Goal: Navigation & Orientation: Find specific page/section

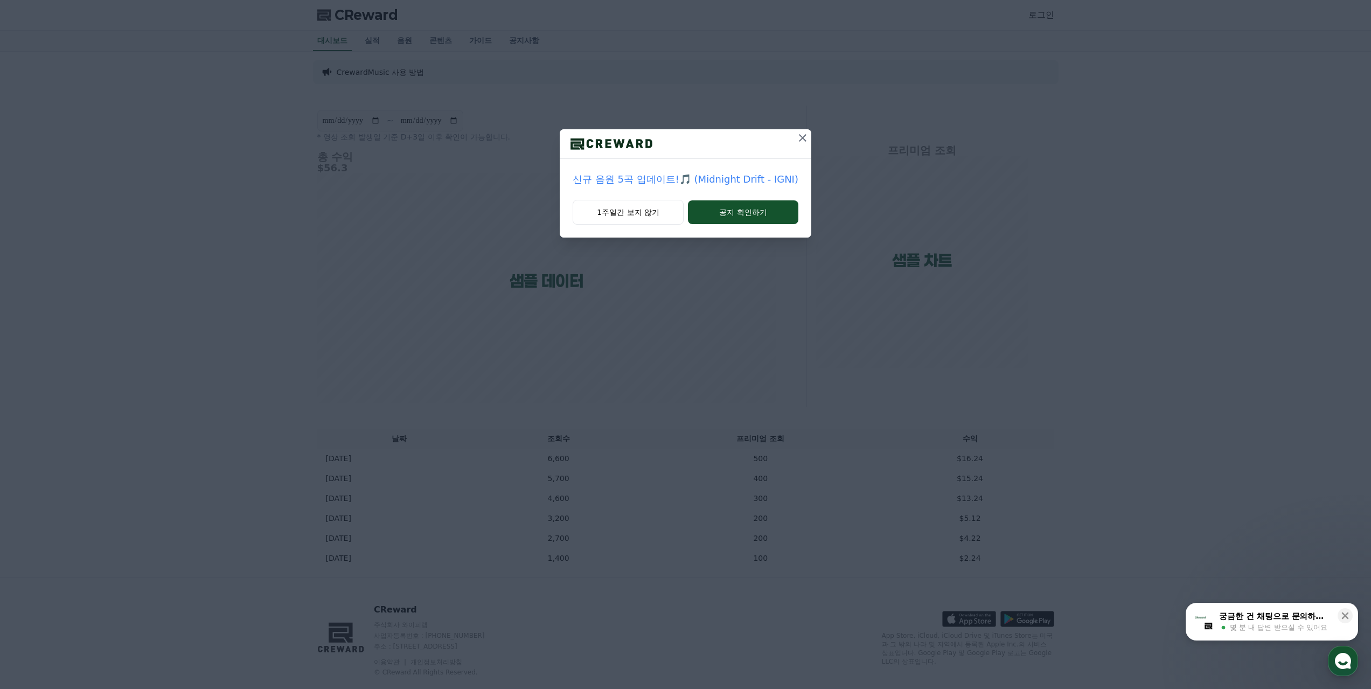
click at [228, 195] on div "신규 음원 5곡 업데이트!🎵 (Midnight Drift - IGNI) 1주일간 보지 않기 공지 확인하기" at bounding box center [685, 127] width 1371 height 255
click at [799, 135] on icon at bounding box center [803, 138] width 8 height 8
click at [784, 142] on icon at bounding box center [784, 137] width 13 height 13
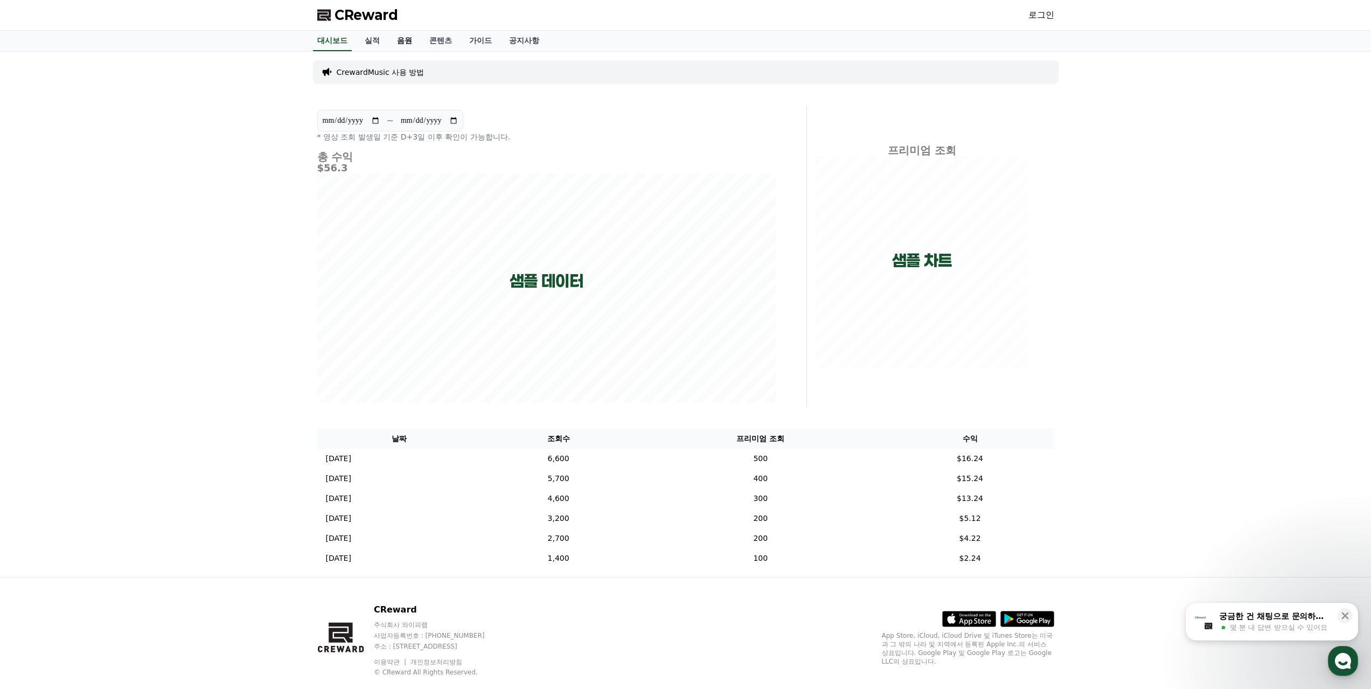
click at [413, 36] on link "음원" at bounding box center [404, 41] width 32 height 20
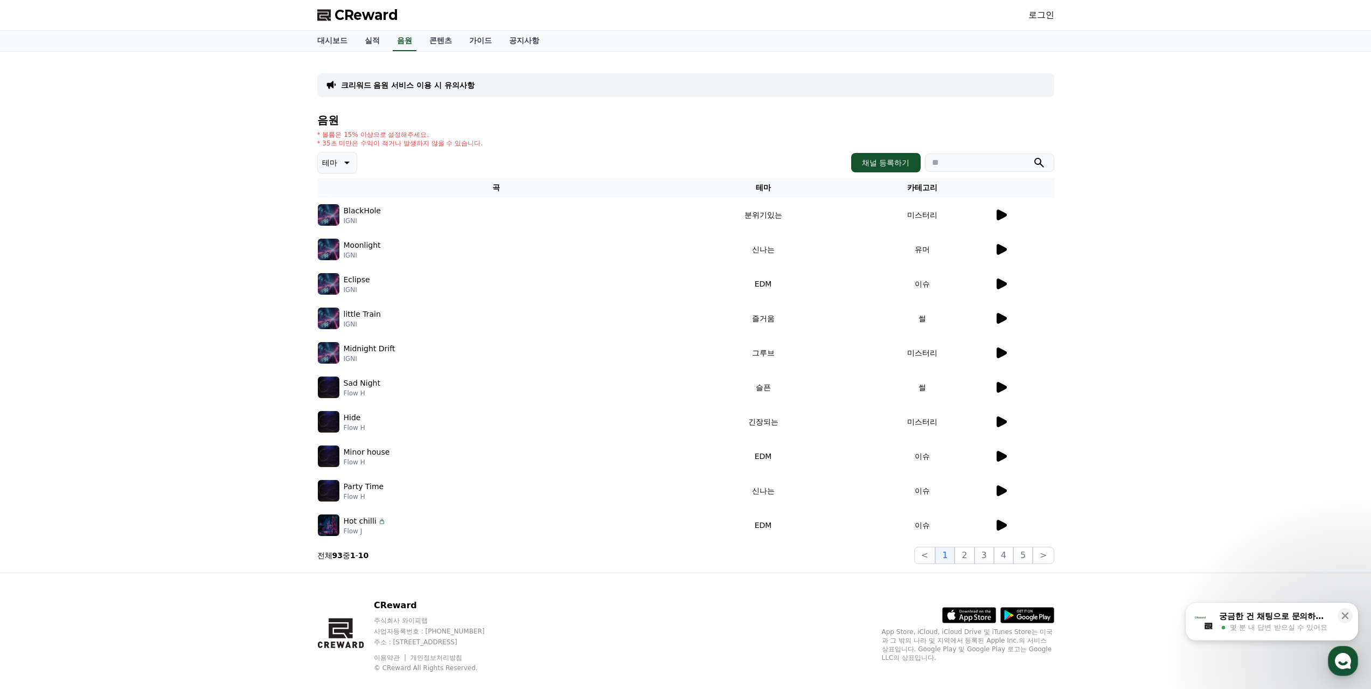
click at [371, 8] on span "CReward" at bounding box center [366, 14] width 64 height 17
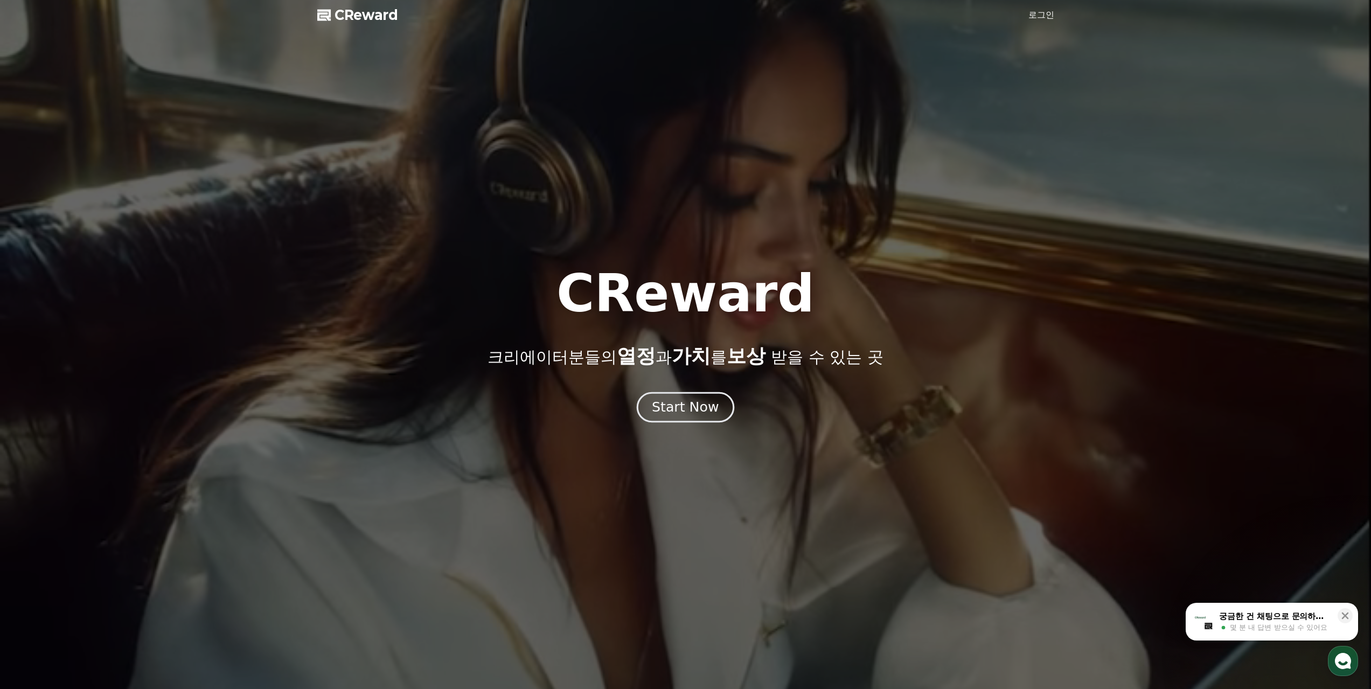
click at [678, 409] on div "Start Now" at bounding box center [685, 407] width 67 height 18
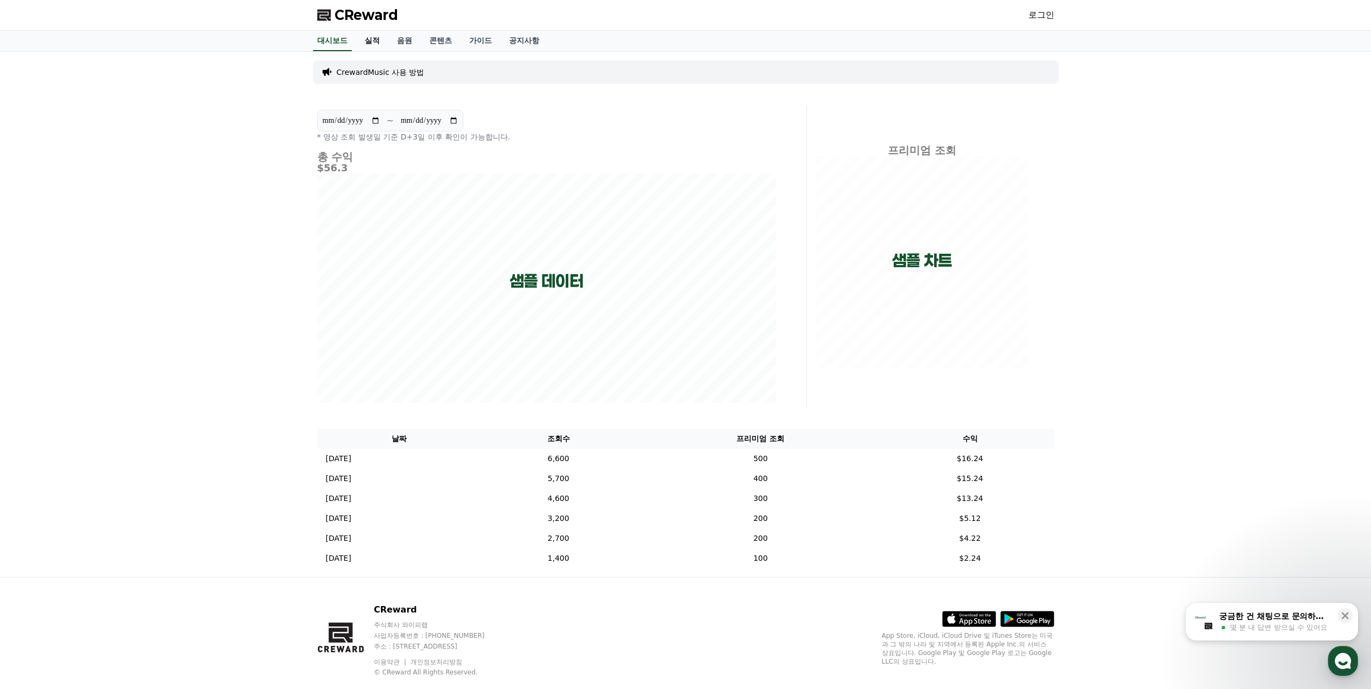
click at [375, 43] on link "실적" at bounding box center [372, 41] width 32 height 20
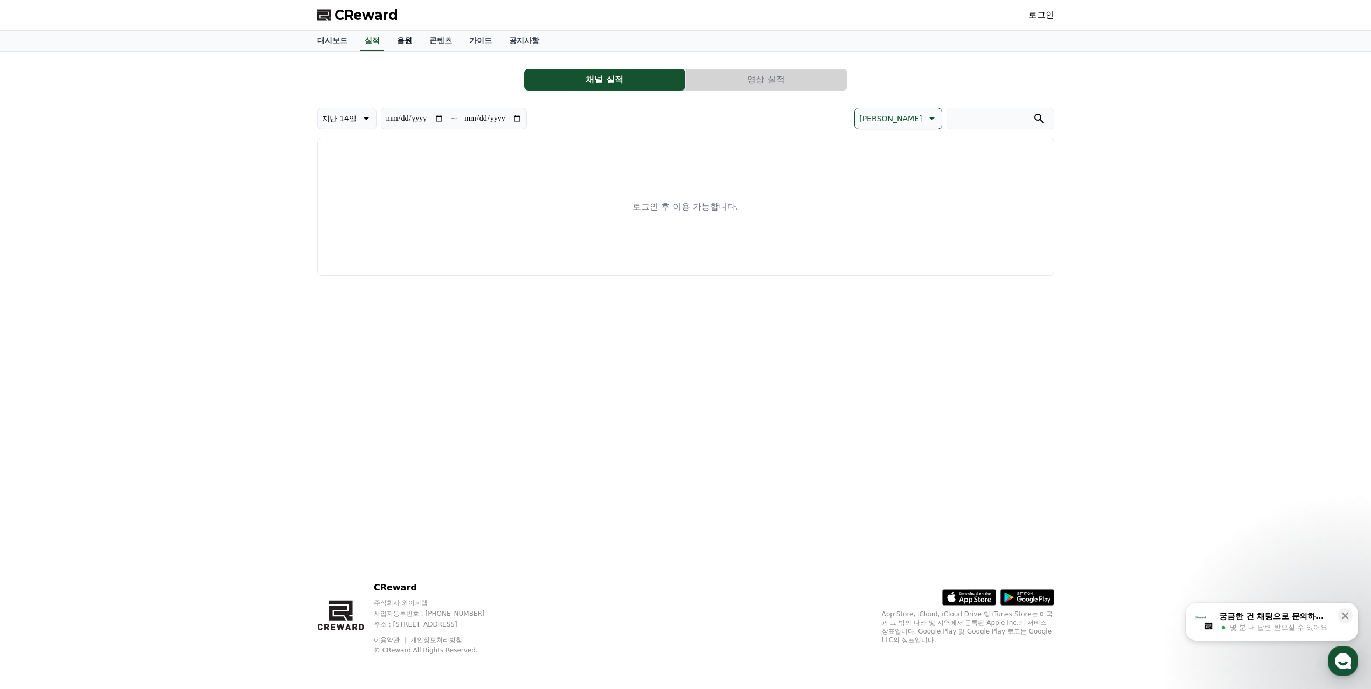
click at [400, 40] on link "음원" at bounding box center [404, 41] width 32 height 20
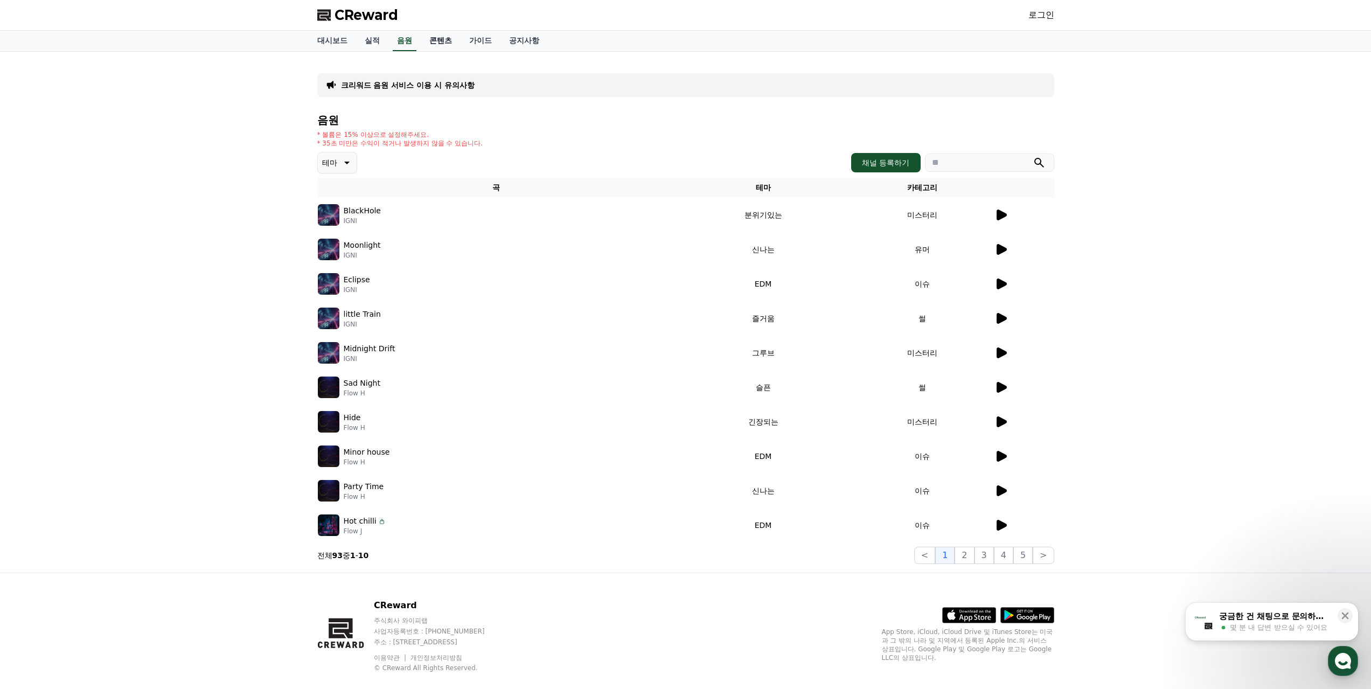
click at [445, 40] on link "콘텐츠" at bounding box center [441, 41] width 40 height 20
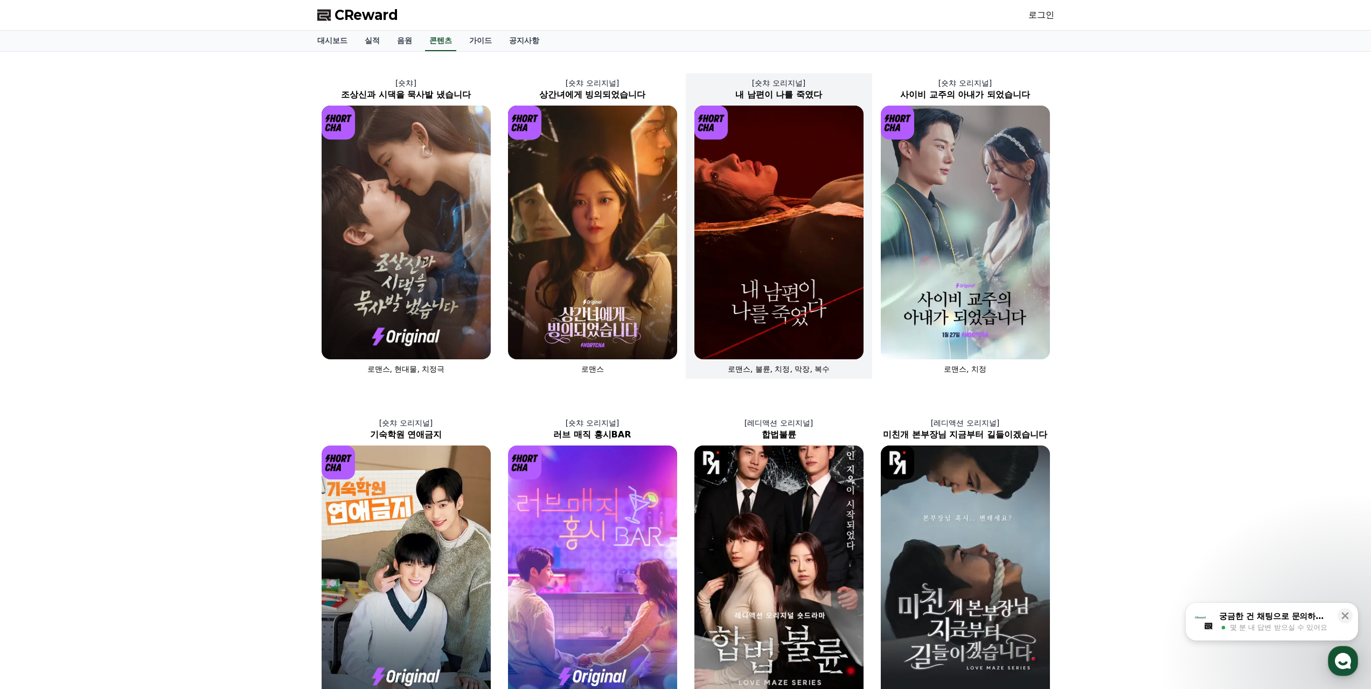
click at [842, 233] on img at bounding box center [778, 233] width 169 height 254
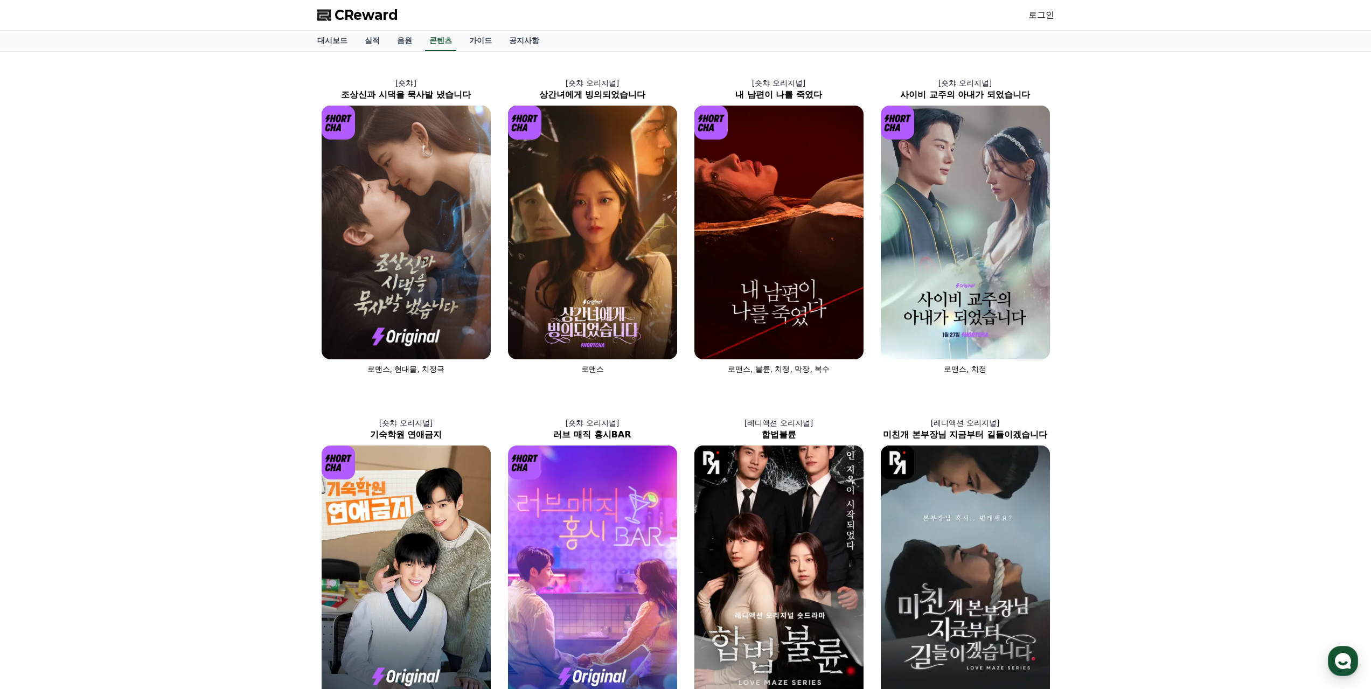
click at [214, 1] on div "CReward 로그인" at bounding box center [685, 15] width 1371 height 30
